Goal: Navigation & Orientation: Find specific page/section

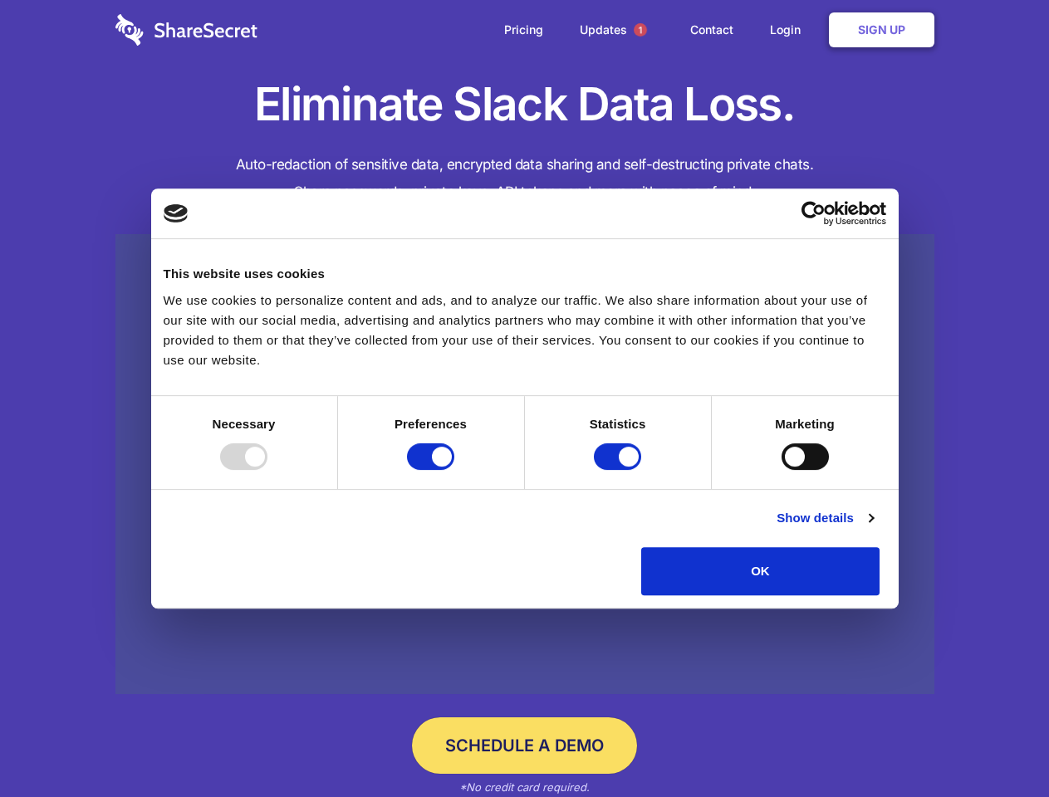
click at [267, 470] on div at bounding box center [243, 457] width 47 height 27
click at [454, 470] on input "Preferences" at bounding box center [430, 457] width 47 height 27
checkbox input "false"
click at [620, 470] on input "Statistics" at bounding box center [617, 457] width 47 height 27
checkbox input "false"
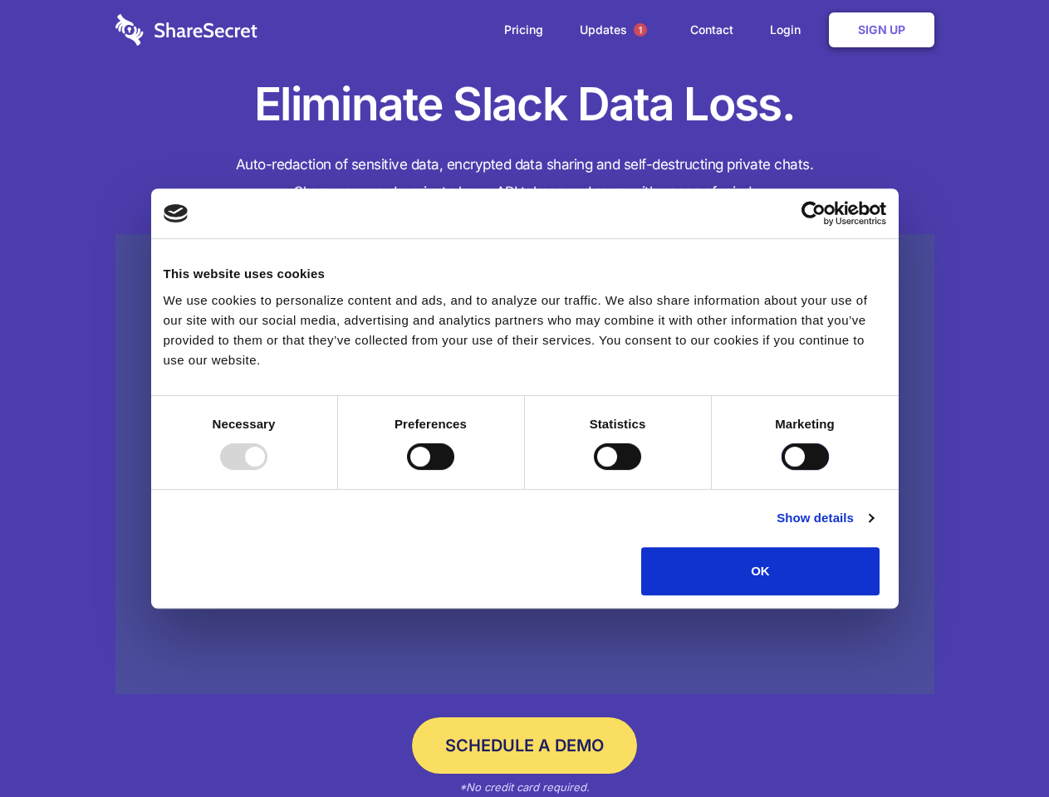
click at [782, 470] on input "Marketing" at bounding box center [805, 457] width 47 height 27
checkbox input "true"
click at [873, 528] on link "Show details" at bounding box center [825, 518] width 96 height 20
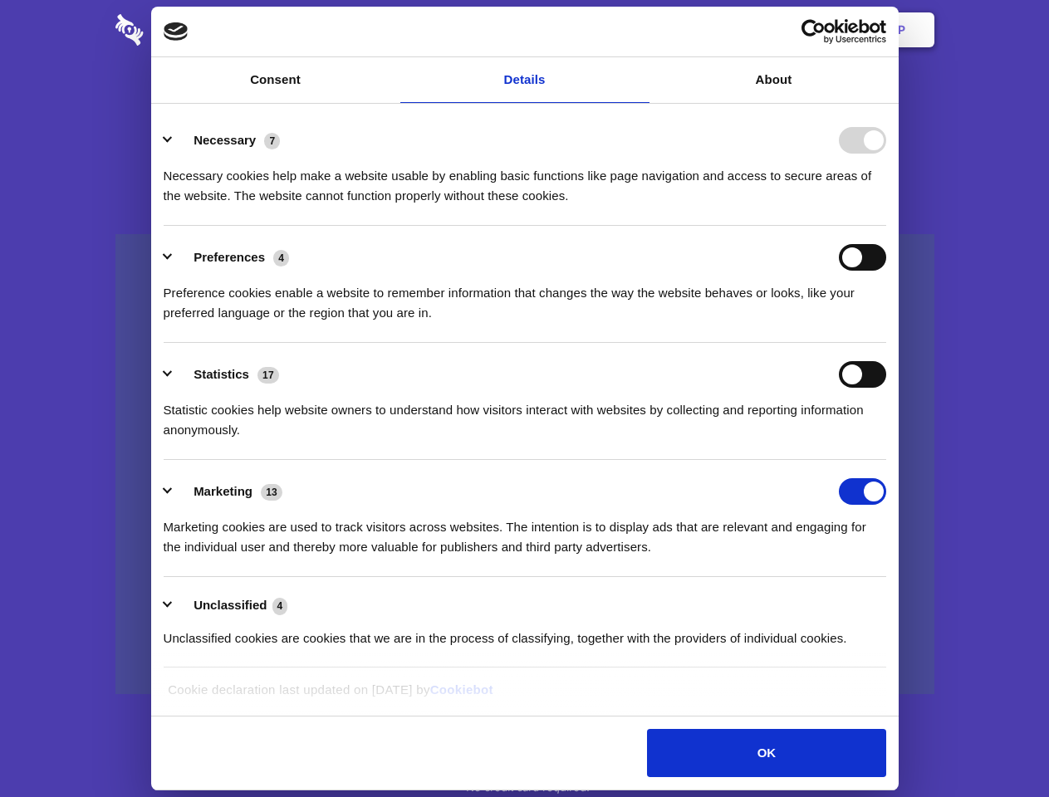
click at [886, 226] on li "Necessary 7 Necessary cookies help make a website usable by enabling basic func…" at bounding box center [525, 167] width 723 height 117
click at [640, 30] on span "1" at bounding box center [640, 29] width 13 height 13
